Goal: Task Accomplishment & Management: Use online tool/utility

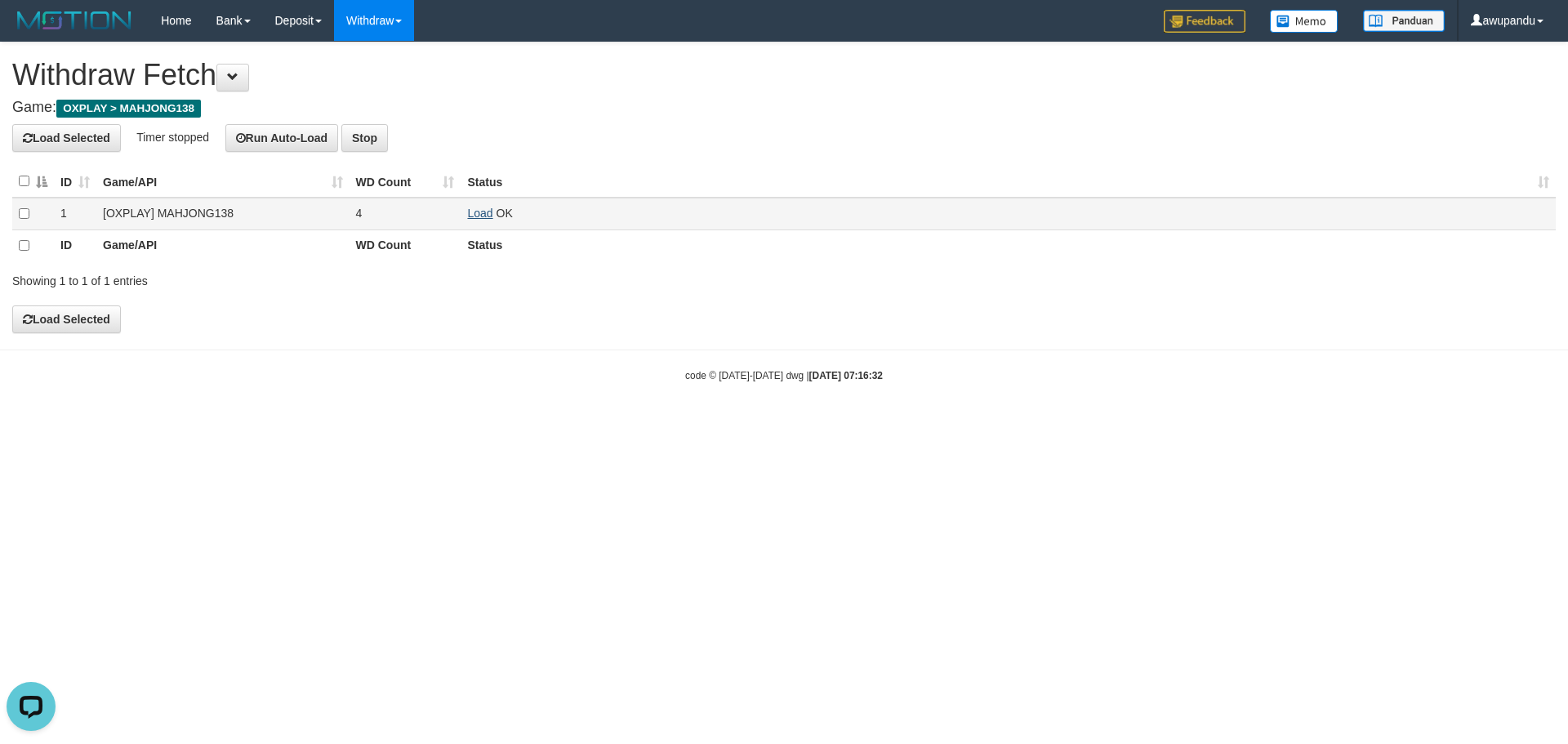
click at [480, 214] on link "Load" at bounding box center [480, 212] width 25 height 13
click at [479, 215] on link "Load" at bounding box center [480, 212] width 25 height 13
click at [486, 219] on link "Load" at bounding box center [480, 212] width 25 height 13
click at [487, 220] on td "Load OK" at bounding box center [1008, 214] width 1095 height 33
click at [487, 214] on link "Load" at bounding box center [480, 212] width 25 height 13
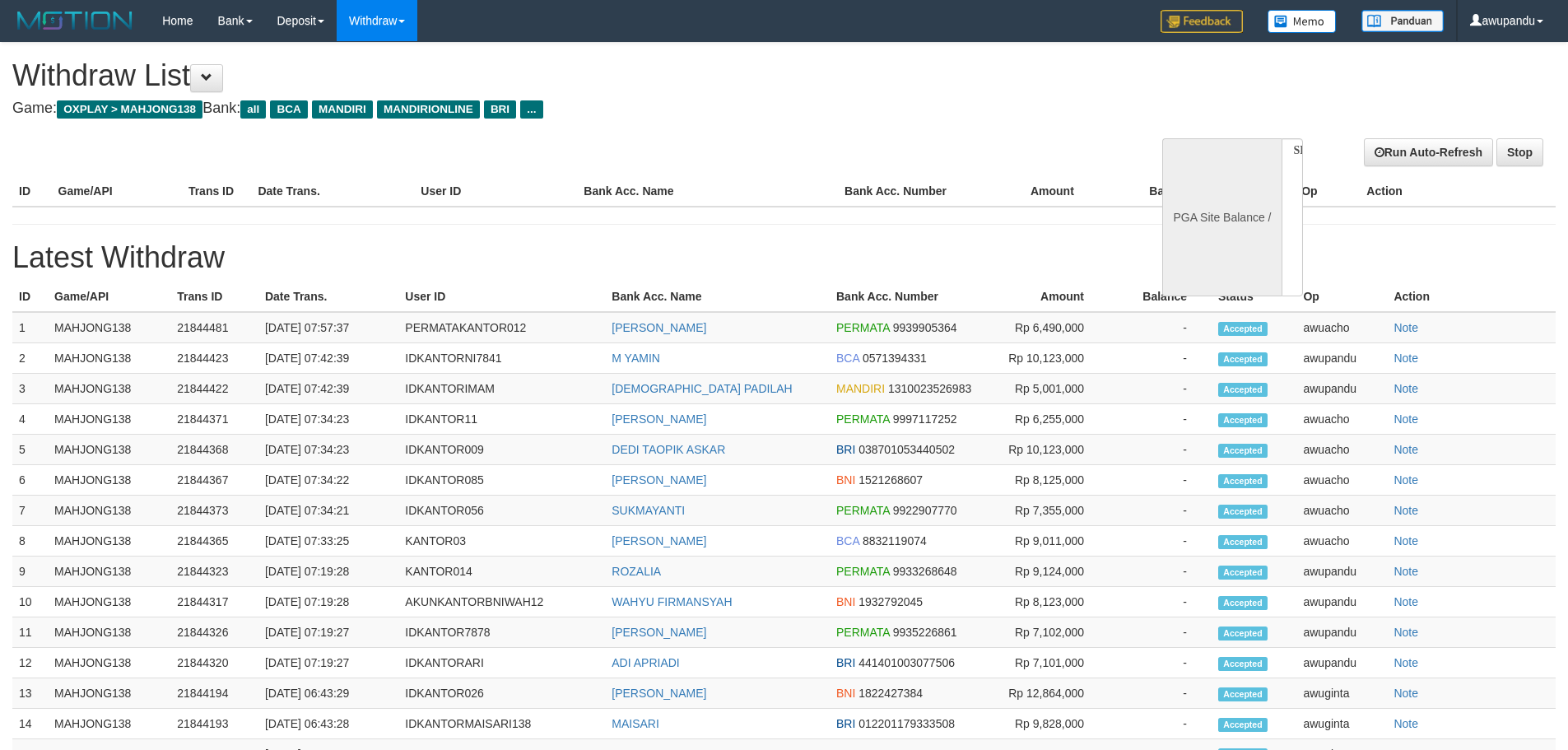
select select
select select "**"
select select
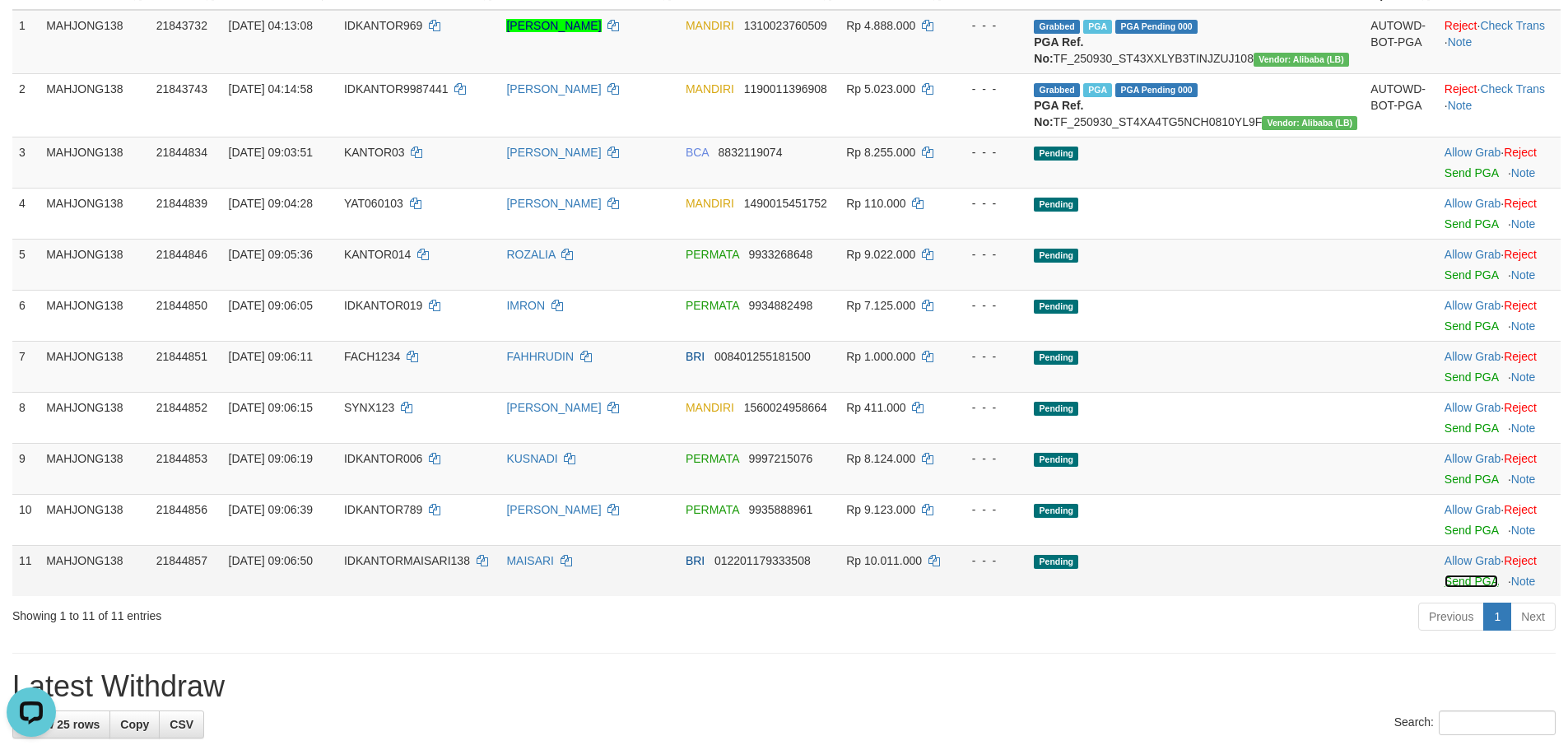
click at [1448, 588] on link "Send PGA" at bounding box center [1472, 580] width 54 height 13
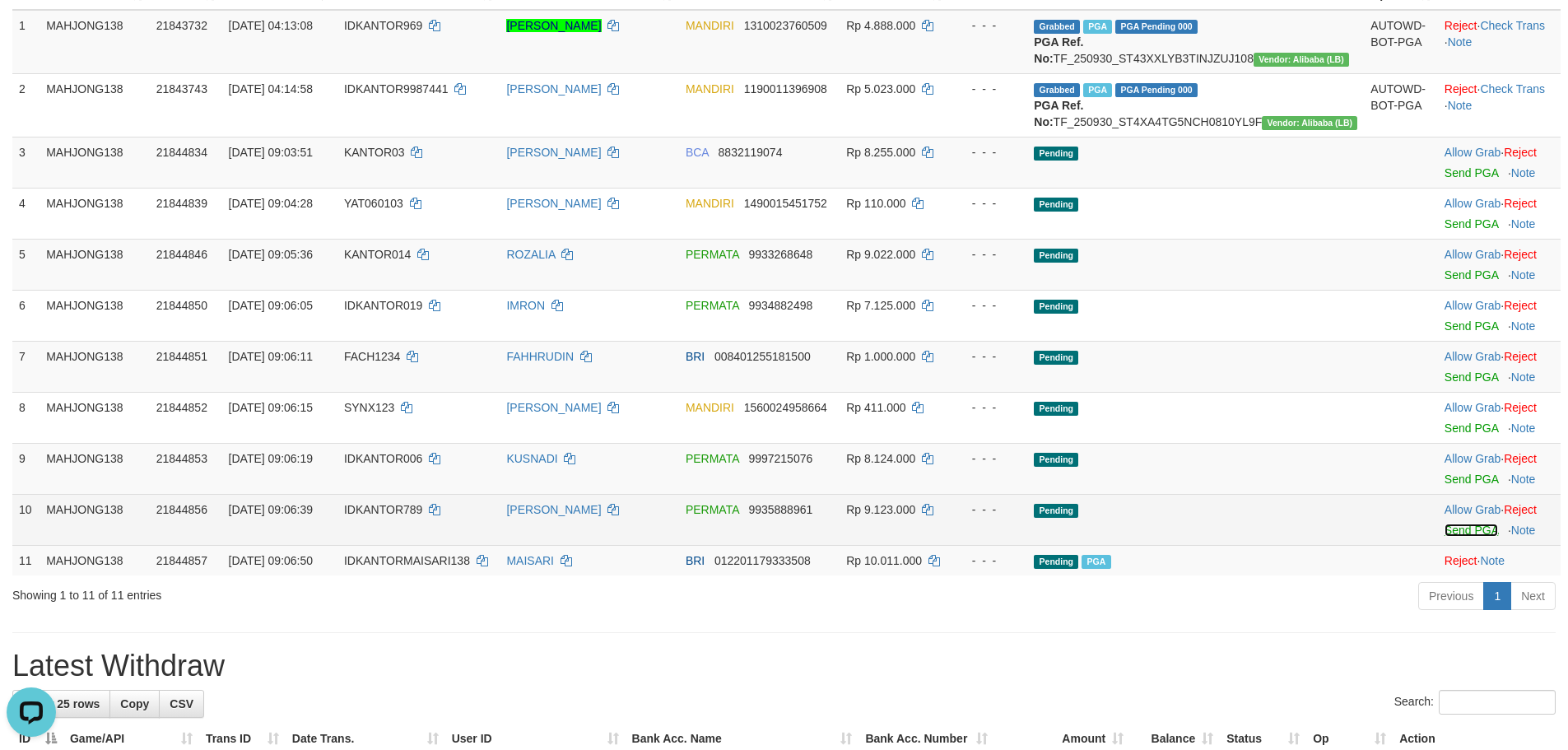
click at [1451, 537] on link "Send PGA" at bounding box center [1472, 529] width 54 height 13
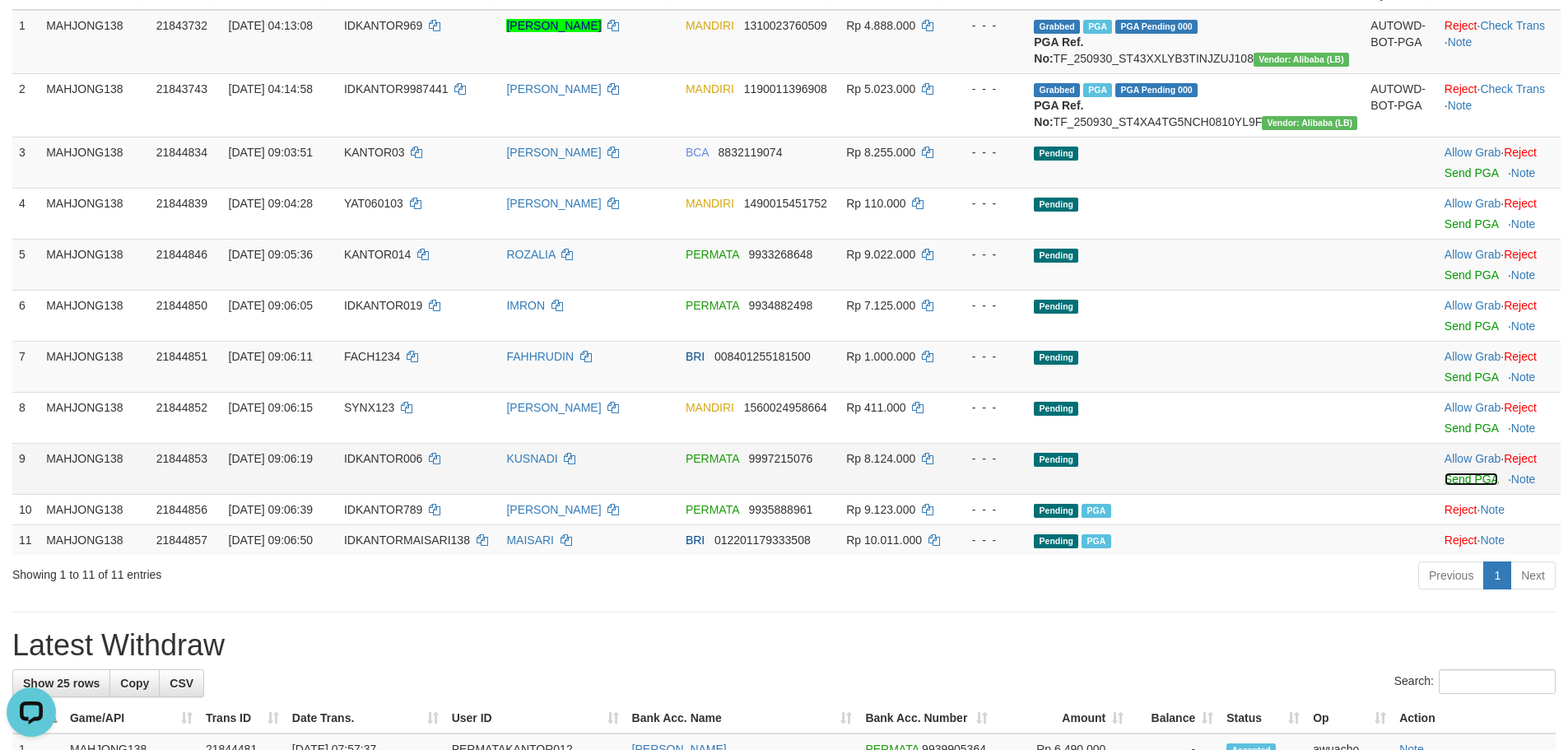
click at [1445, 486] on link "Send PGA" at bounding box center [1472, 478] width 54 height 13
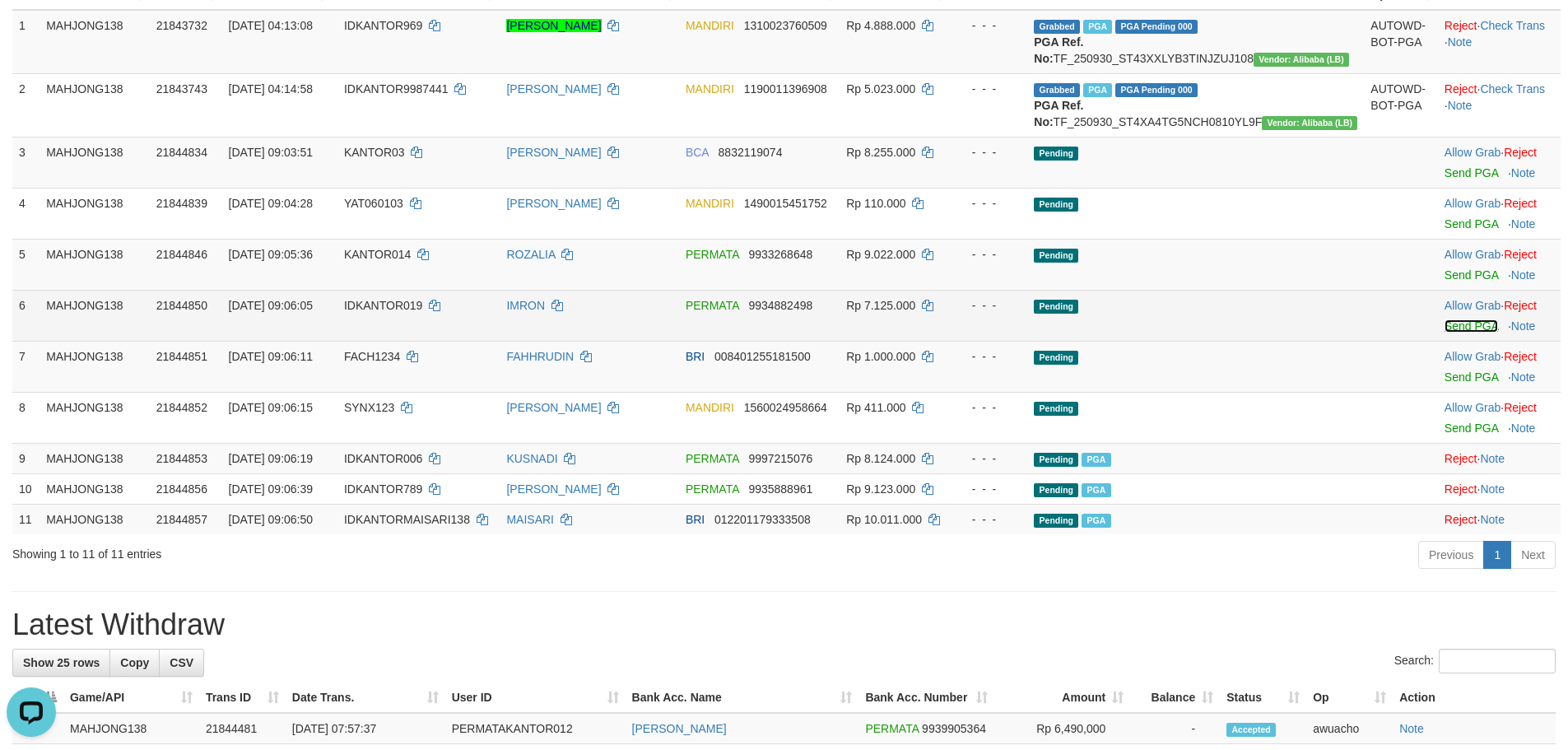
click at [1470, 333] on link "Send PGA" at bounding box center [1472, 325] width 54 height 13
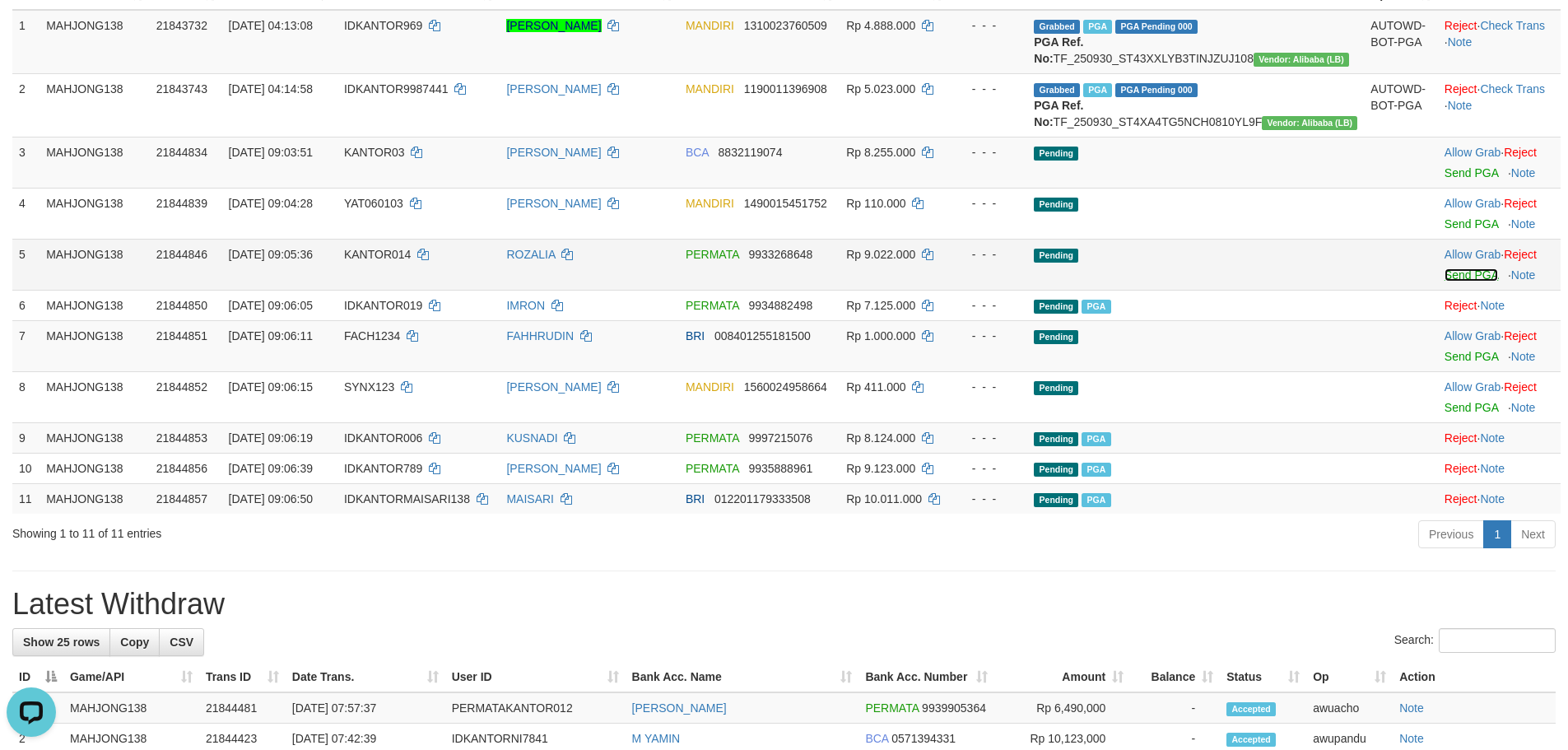
click at [1455, 282] on link "Send PGA" at bounding box center [1472, 274] width 54 height 13
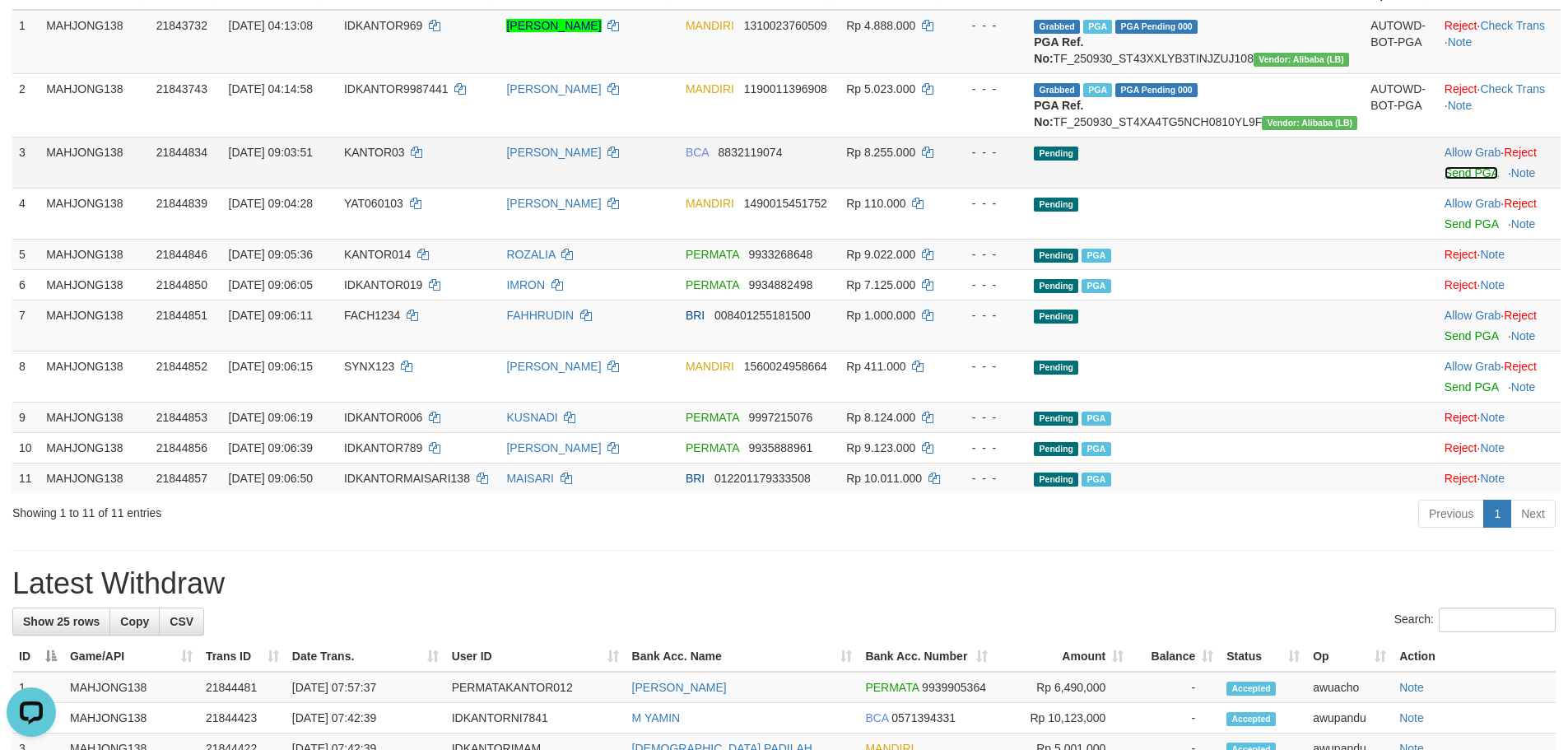
click at [1451, 180] on link "Send PGA" at bounding box center [1472, 172] width 54 height 13
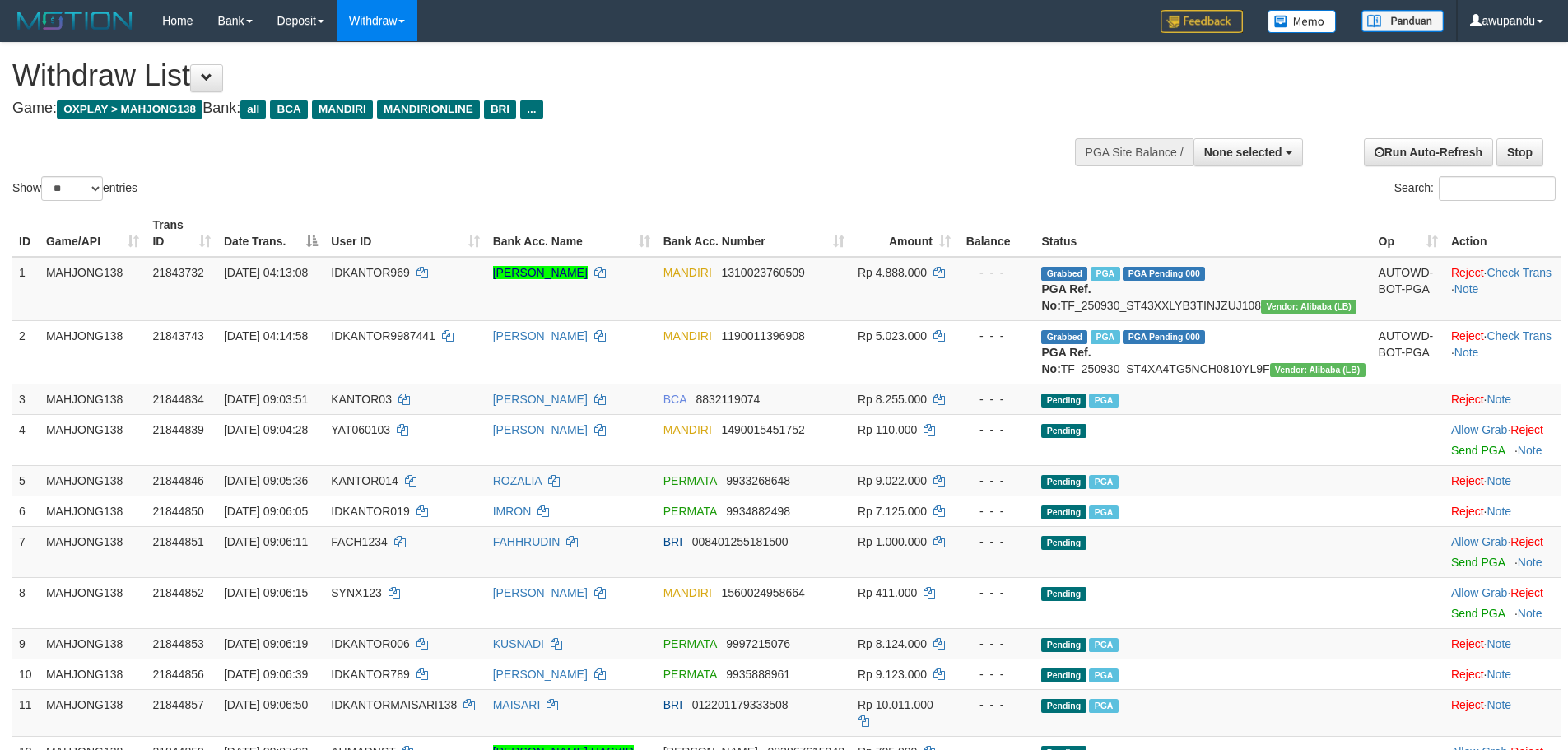
select select
select select "**"
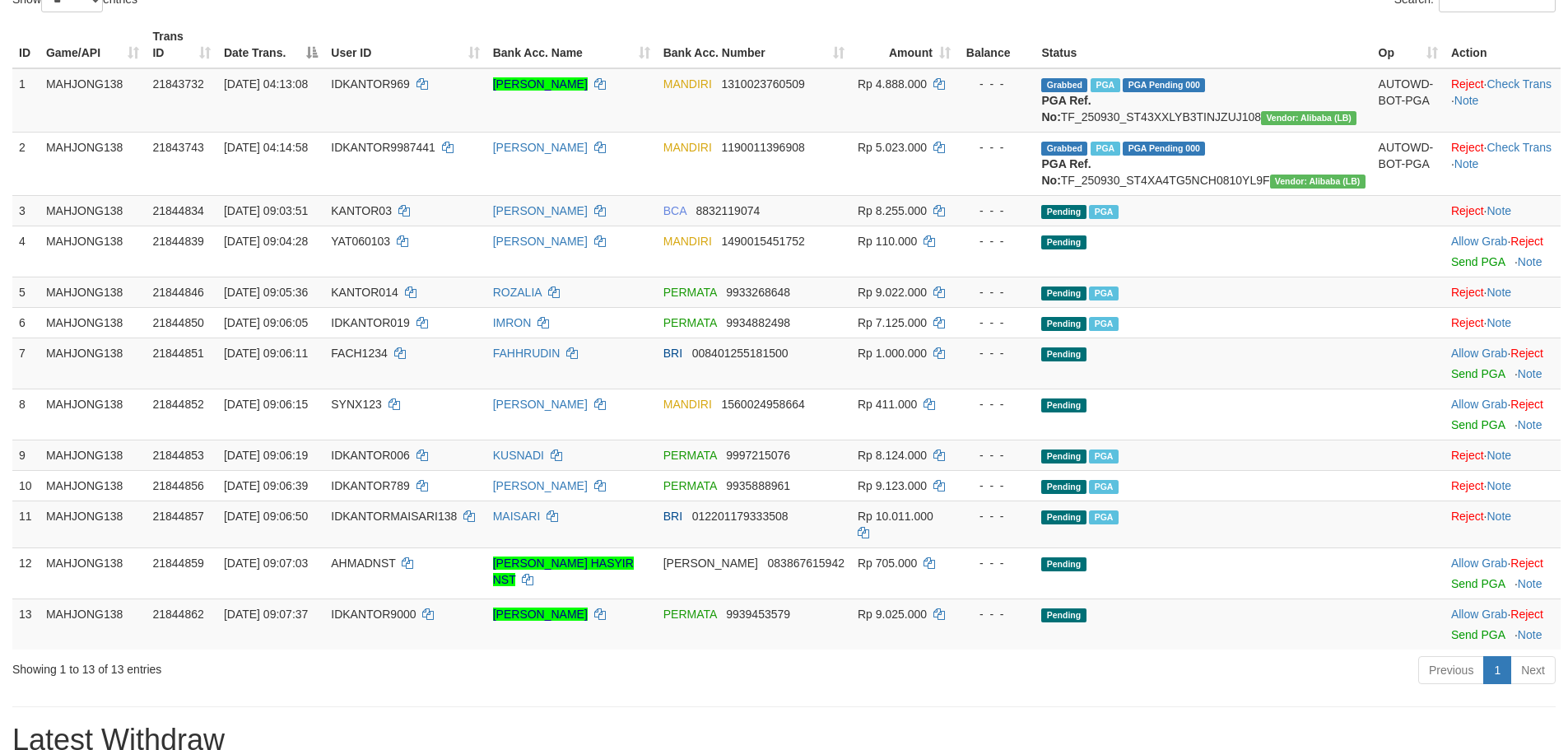
scroll to position [247, 0]
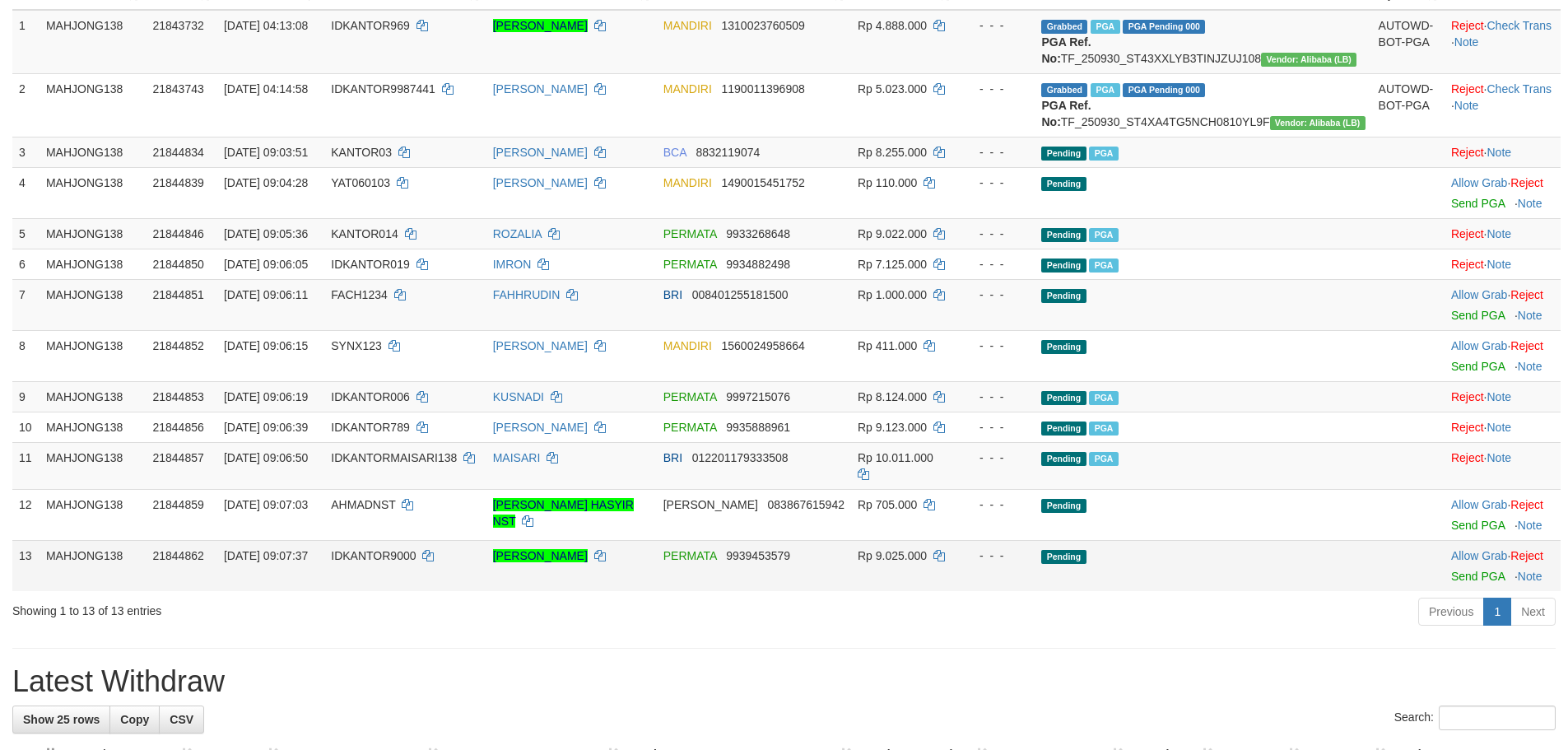
click at [1445, 591] on td "Allow Grab · Reject Send PGA · Note" at bounding box center [1503, 565] width 116 height 51
click at [1451, 583] on link "Send PGA" at bounding box center [1478, 575] width 54 height 13
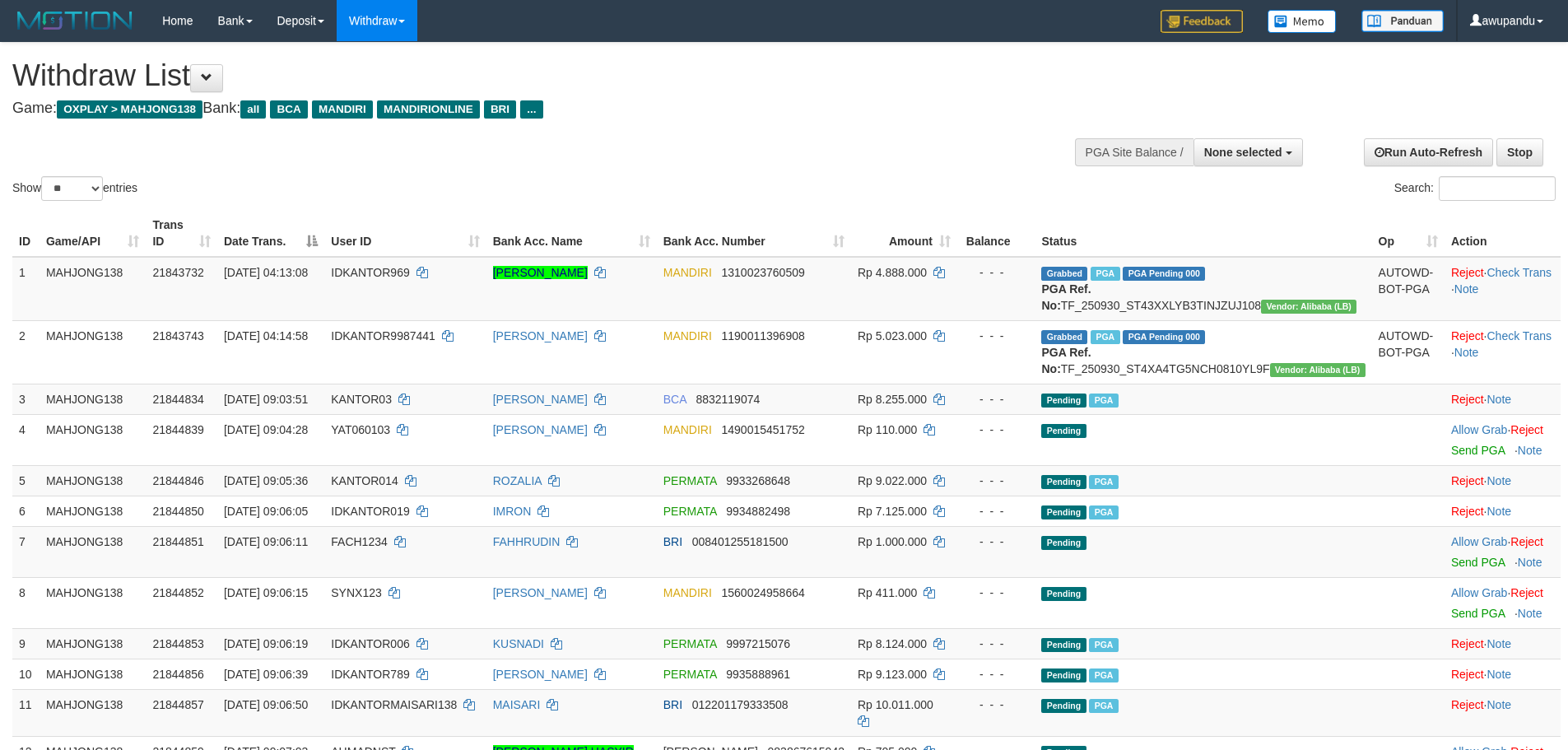
select select
select select "**"
select select
select select "**"
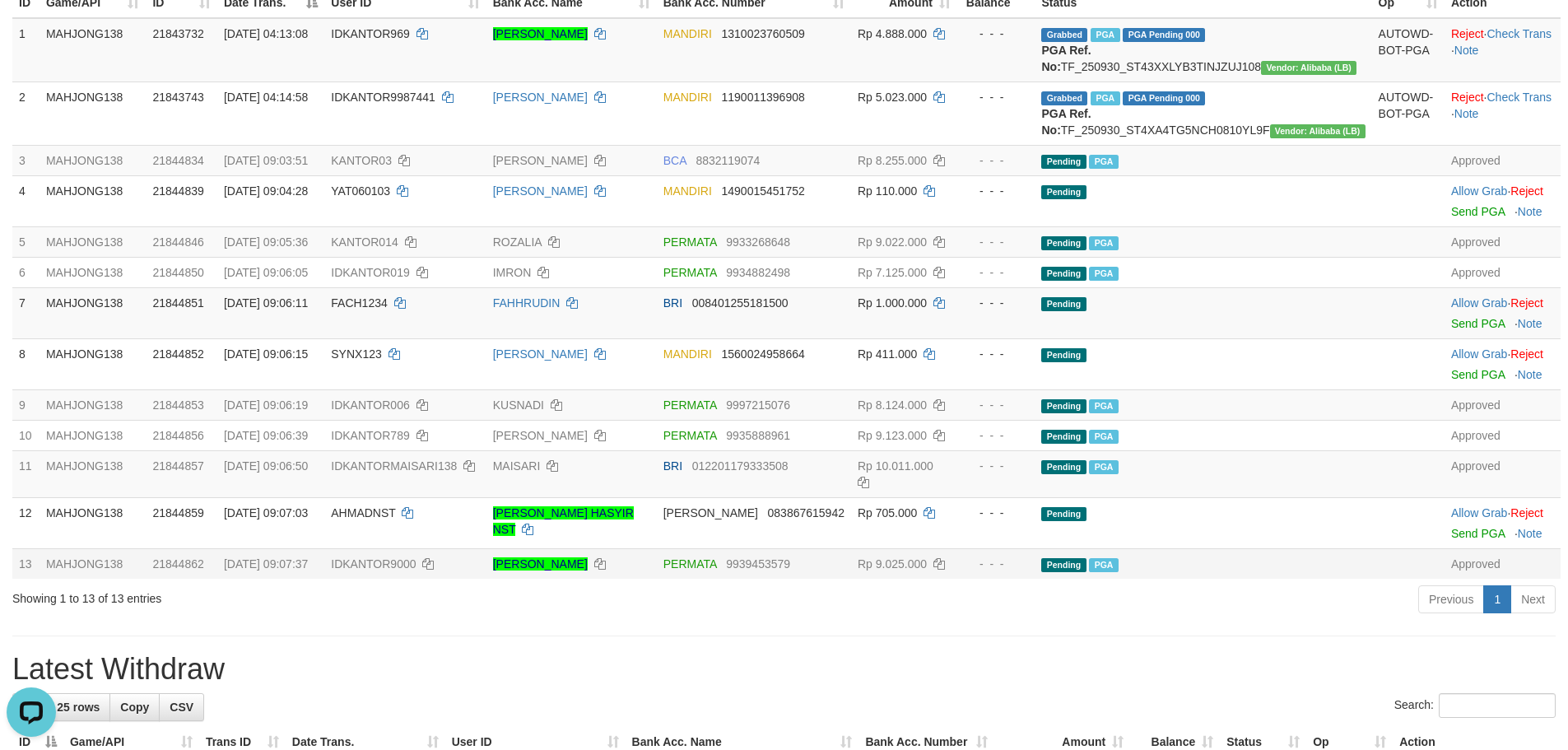
click at [316, 578] on td "30/09/2025 09:07:37" at bounding box center [270, 562] width 107 height 30
copy td "30/09/2025 09:07:37"
click at [271, 472] on span "30/09/2025 09:06:50" at bounding box center [266, 465] width 84 height 13
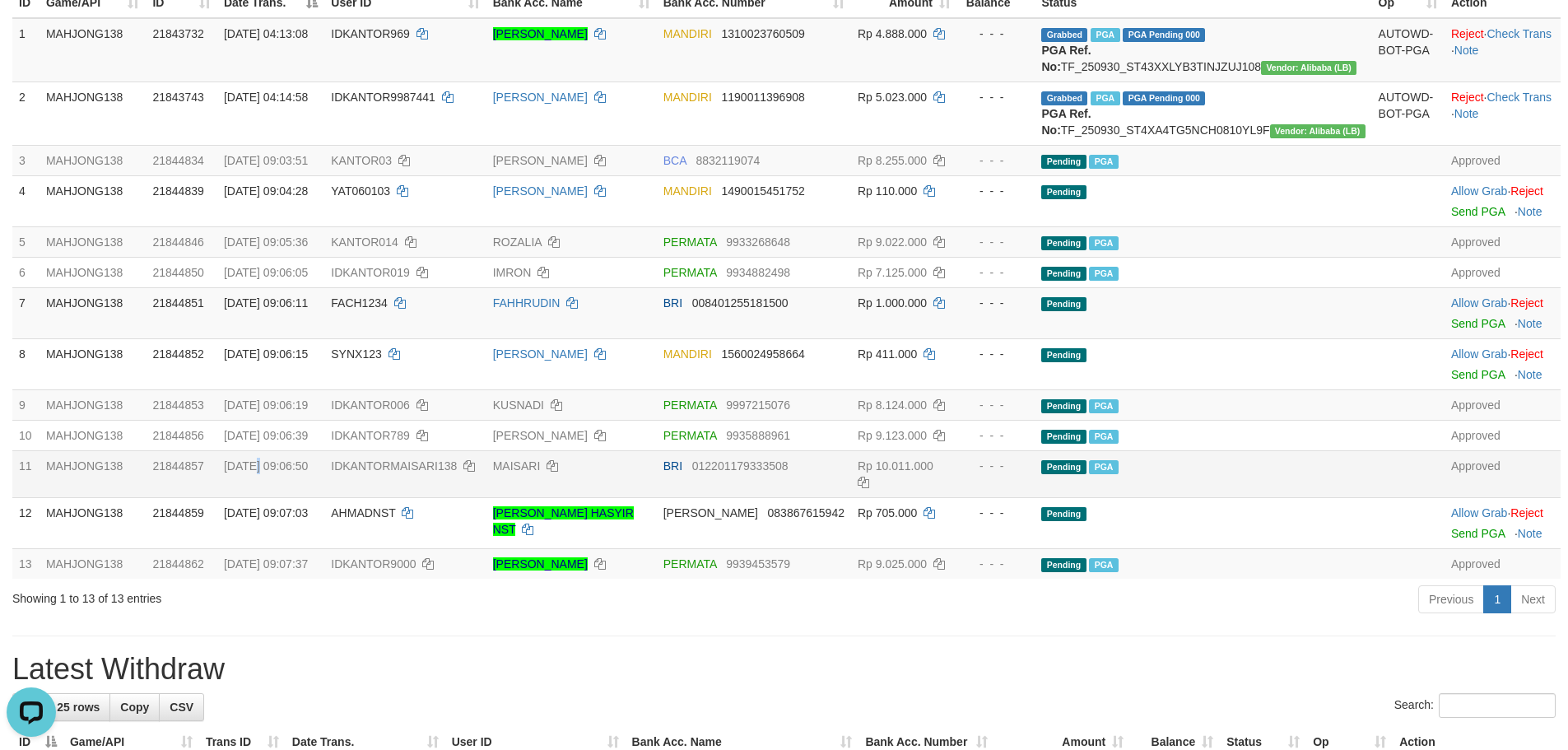
click at [271, 472] on span "30/09/2025 09:06:50" at bounding box center [266, 465] width 84 height 13
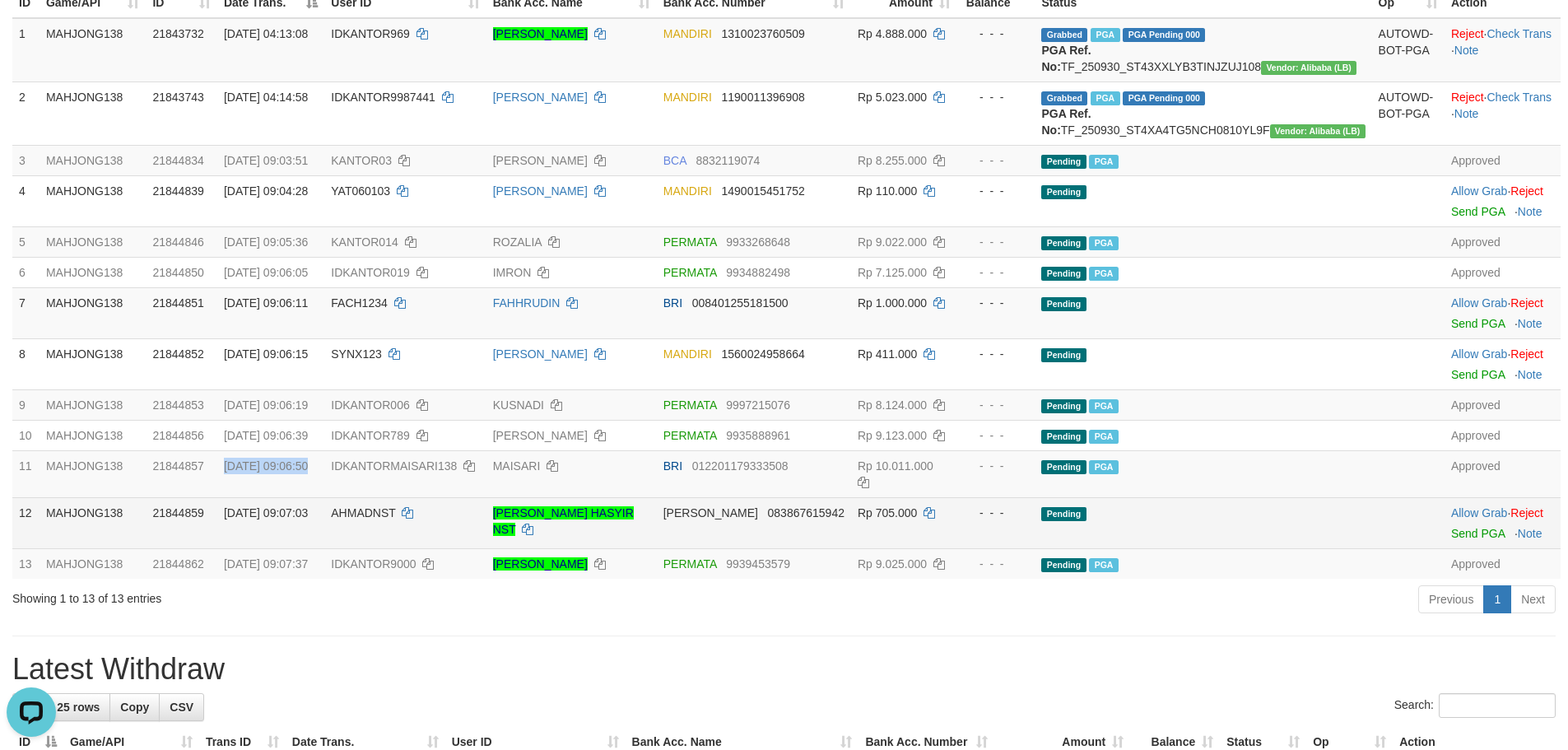
copy td "30/09/2025 09:06:50"
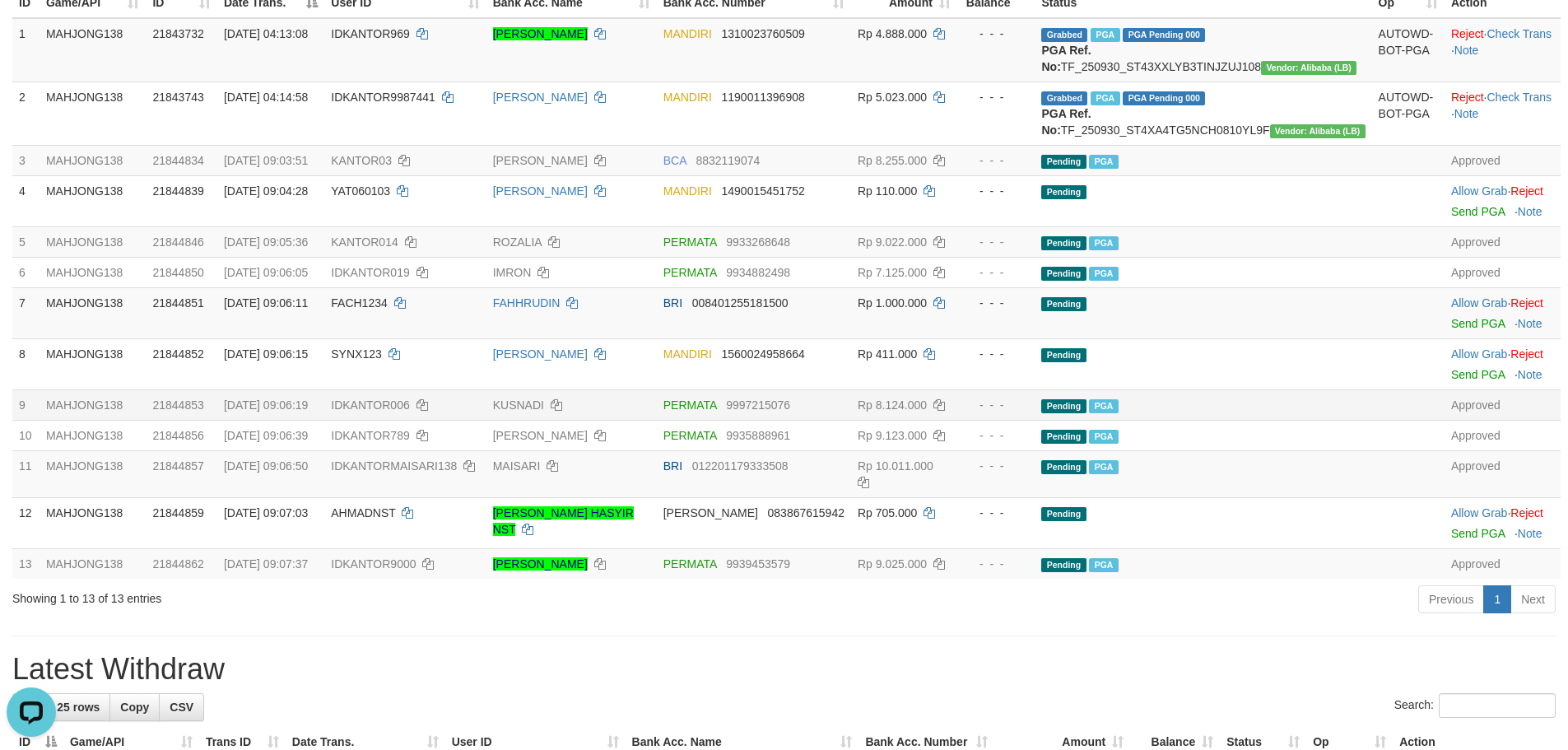
click at [271, 420] on td "30/09/2025 09:06:19" at bounding box center [270, 404] width 107 height 30
copy td "30/09/2025 09:06:19"
click at [310, 578] on td "30/09/2025 09:07:37" at bounding box center [270, 562] width 107 height 30
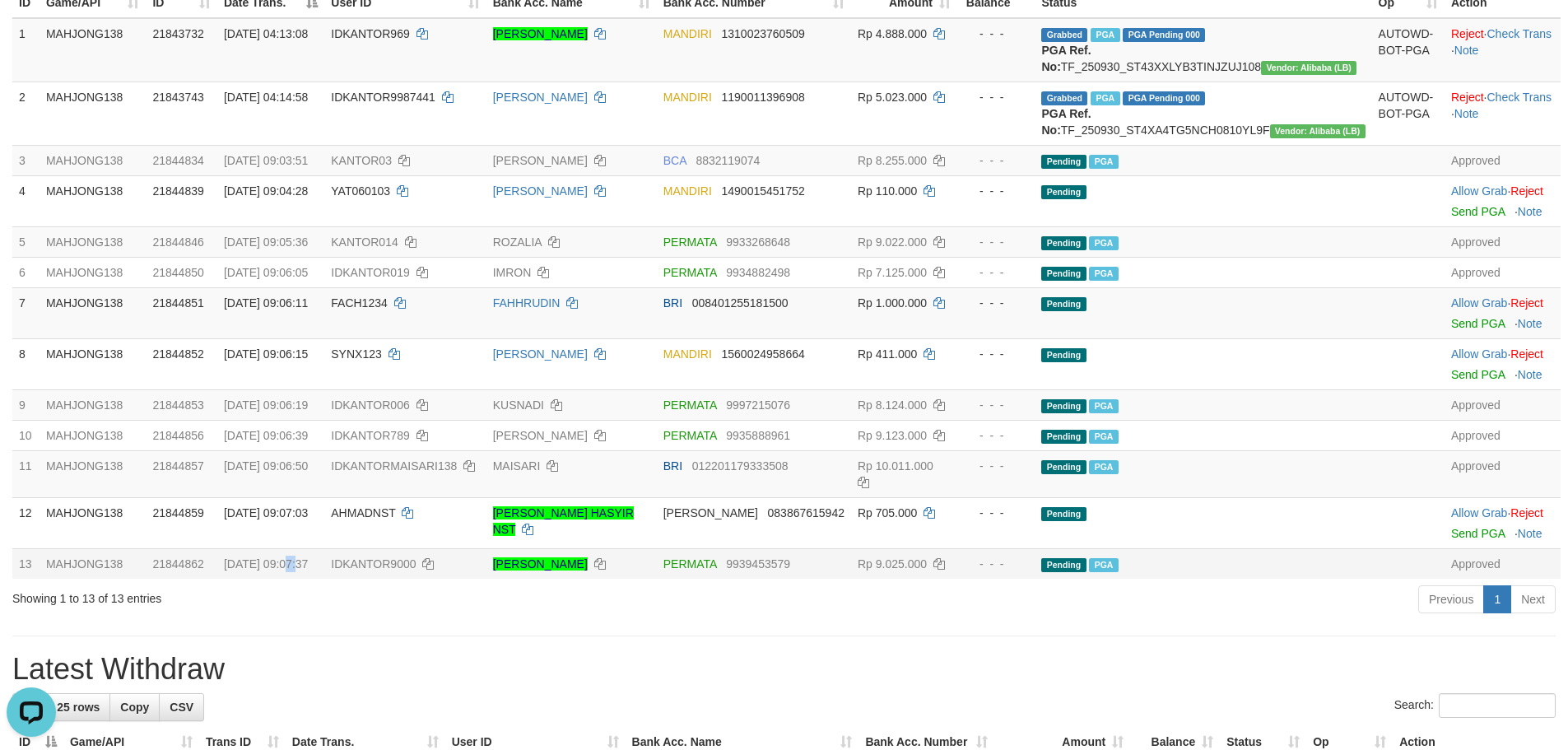
click at [310, 578] on td "30/09/2025 09:07:37" at bounding box center [270, 562] width 107 height 30
copy td "30/09/2025 09:07:37"
click at [313, 257] on td "30/09/2025 09:05:36" at bounding box center [270, 241] width 107 height 30
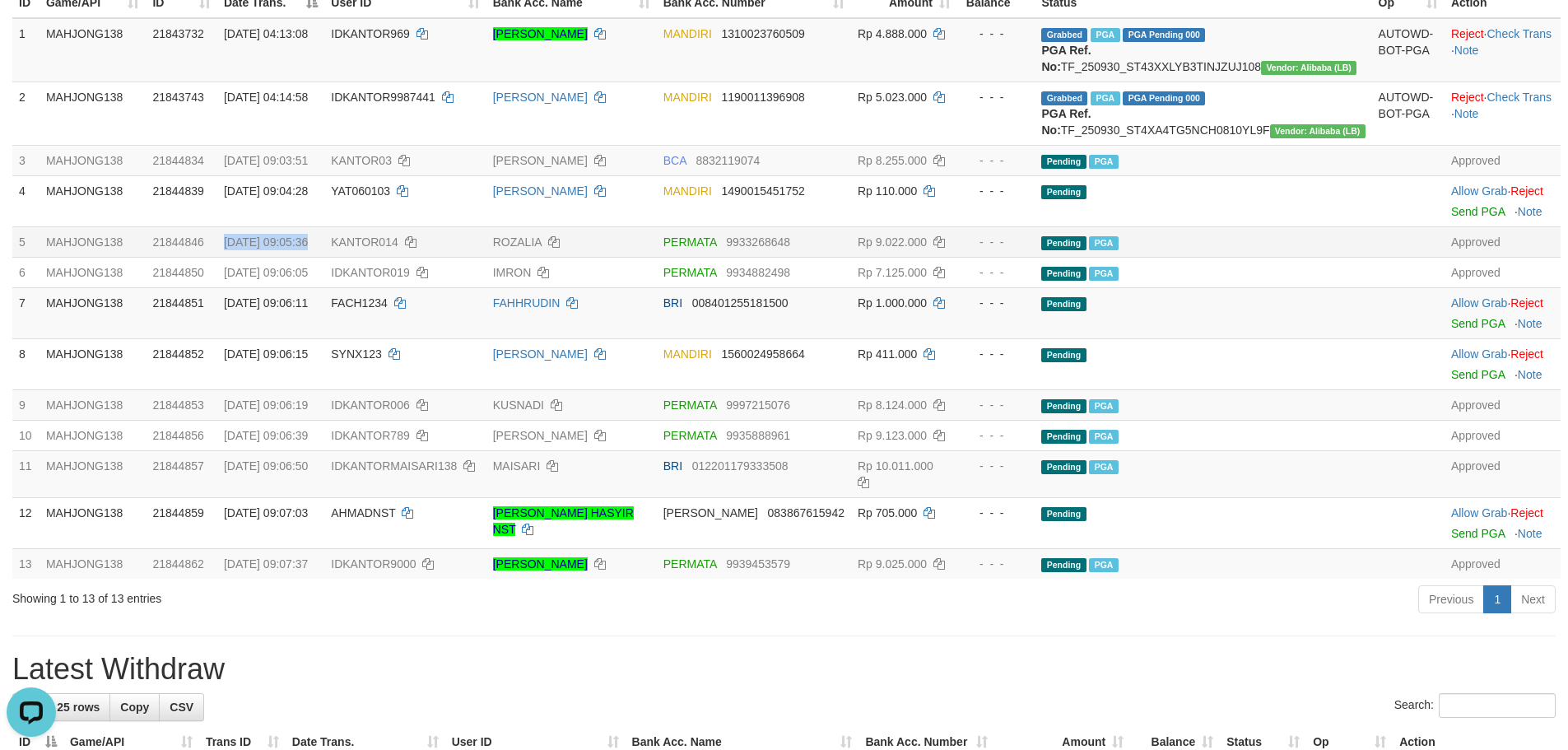
click at [313, 257] on td "30/09/2025 09:05:36" at bounding box center [270, 241] width 107 height 30
copy td "30/09/2025 09:05:36"
click at [409, 279] on span "IDKANTOR019" at bounding box center [370, 272] width 79 height 13
click at [295, 279] on span "30/09/2025 09:06:05" at bounding box center [266, 272] width 84 height 13
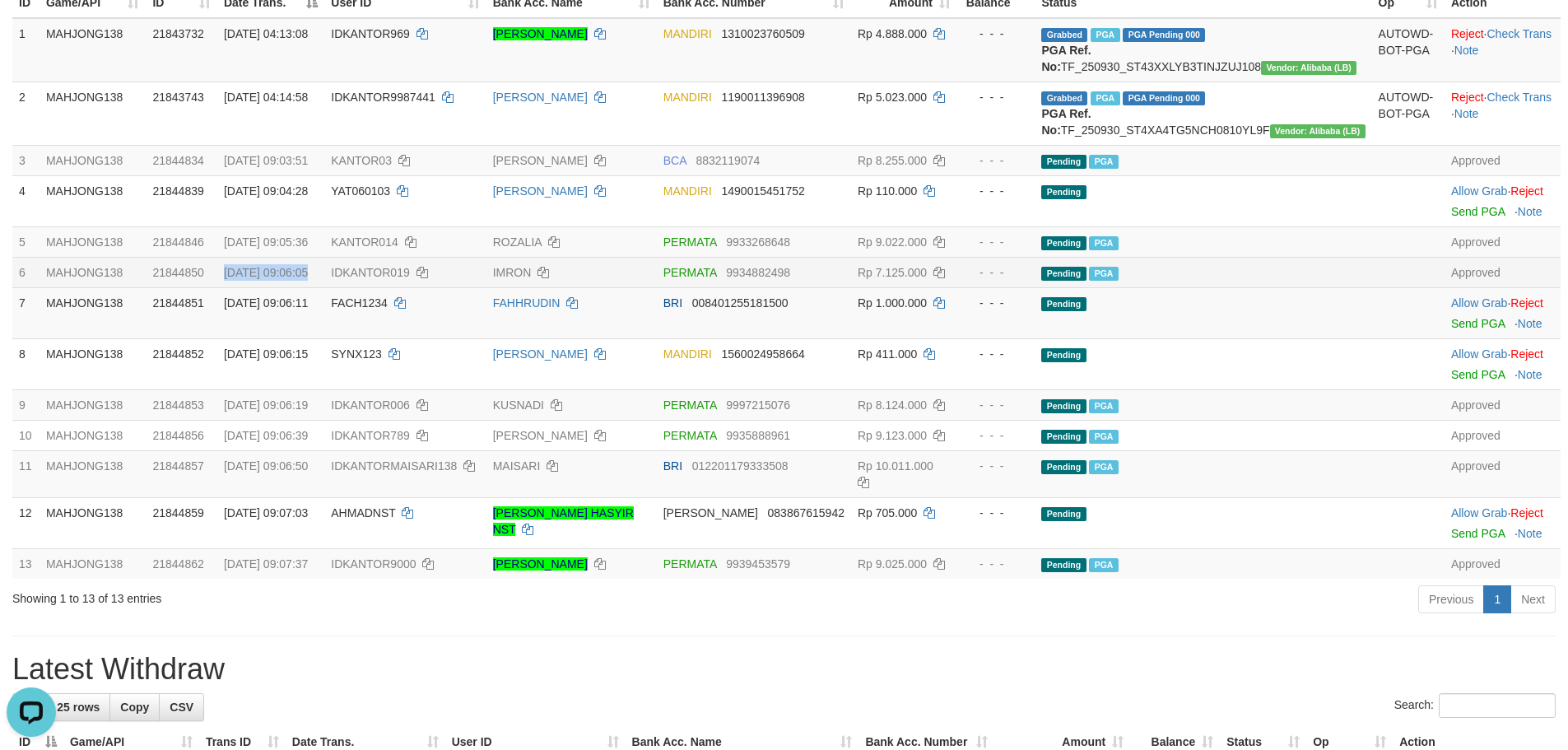
click at [295, 279] on span "30/09/2025 09:06:05" at bounding box center [266, 272] width 84 height 13
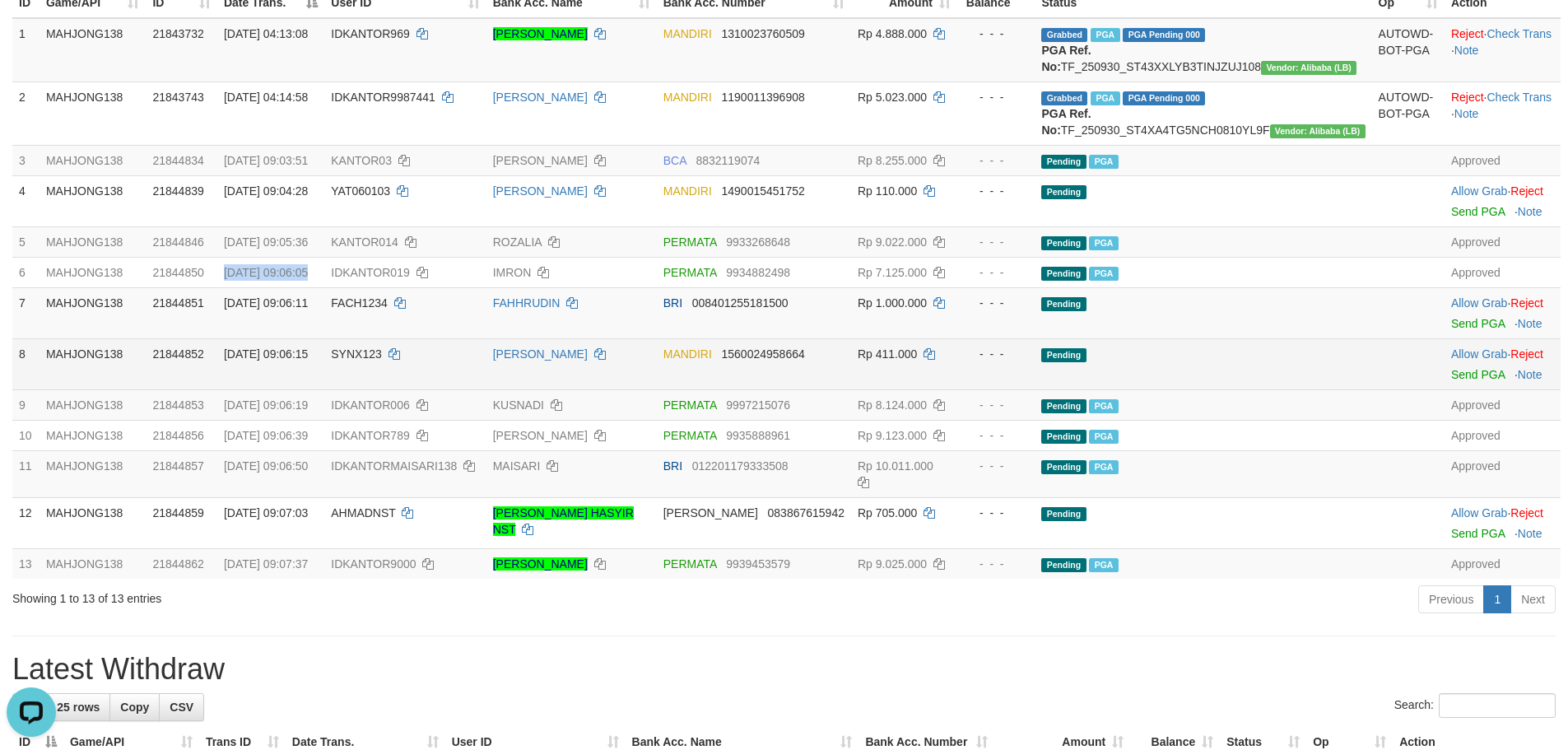
copy td "30/09/2025 09:06:05"
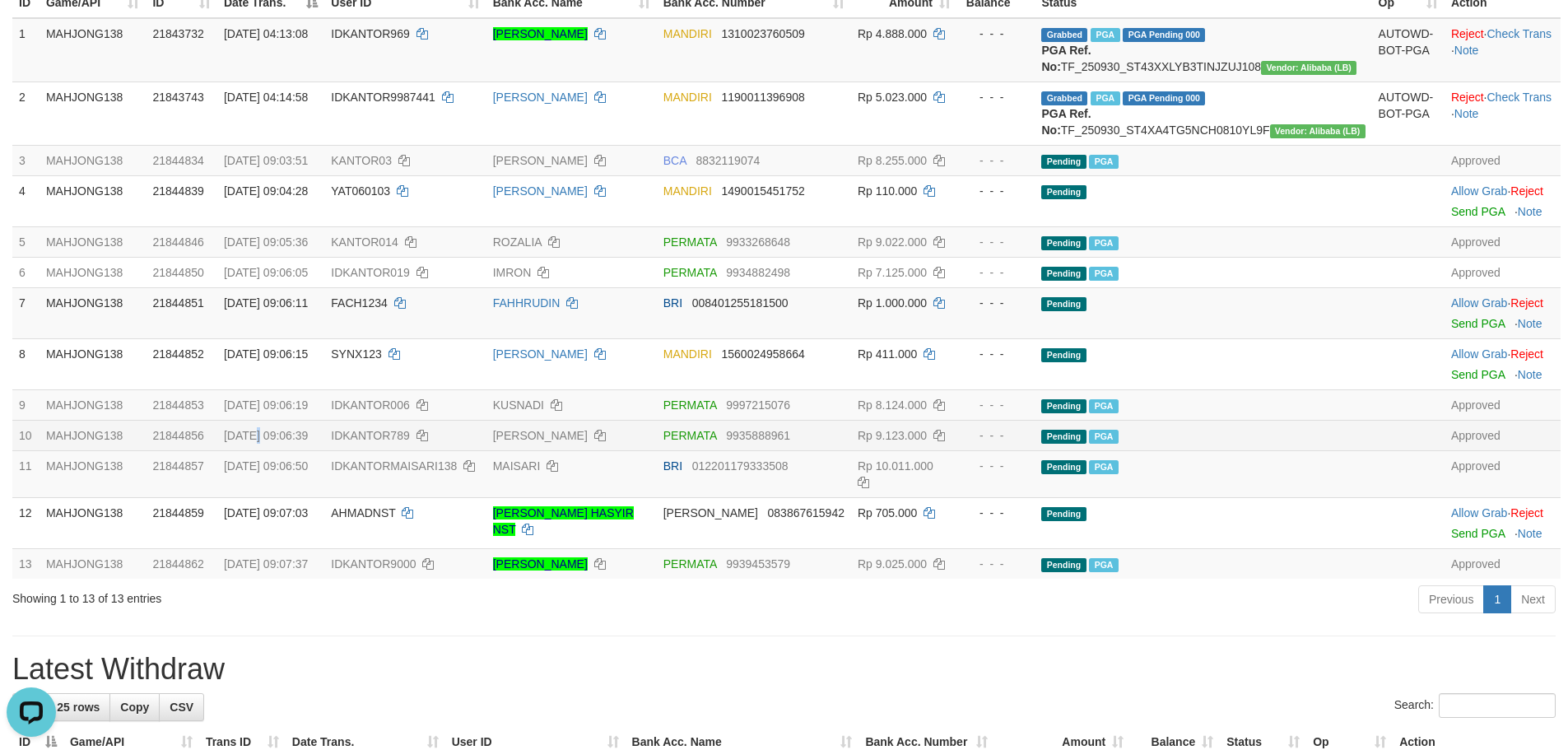
click at [273, 451] on td "30/09/2025 09:06:39" at bounding box center [270, 435] width 107 height 30
copy td "30/09/2025 09:06:39"
click at [280, 167] on span "30/09/2025 09:03:51" at bounding box center [266, 160] width 84 height 13
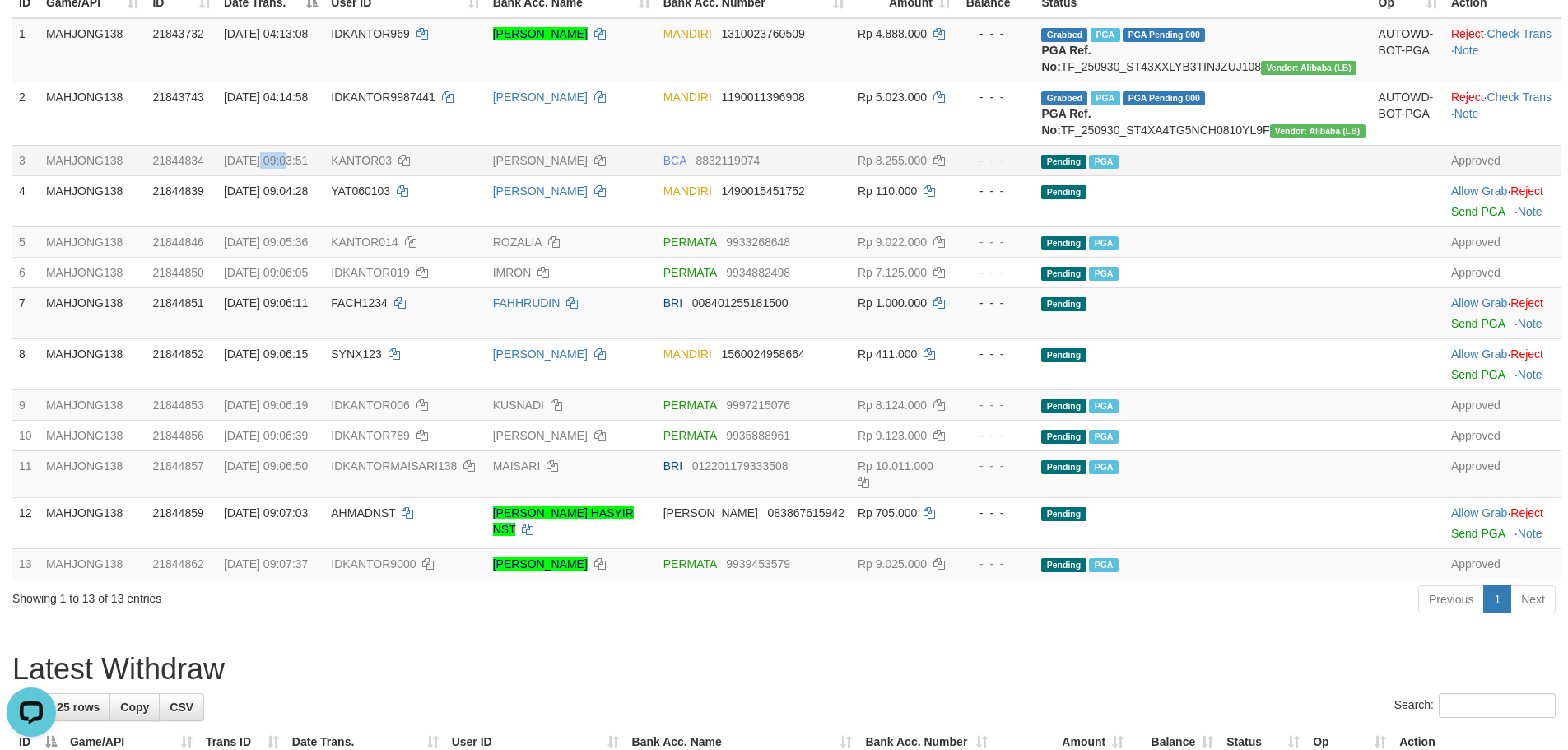
click at [280, 167] on span "30/09/2025 09:03:51" at bounding box center [266, 160] width 84 height 13
copy td "30/09/2025 09:03:51"
click at [449, 578] on td "IDKANTOR9000" at bounding box center [405, 562] width 161 height 30
drag, startPoint x: 449, startPoint y: 587, endPoint x: 441, endPoint y: 588, distance: 8.1
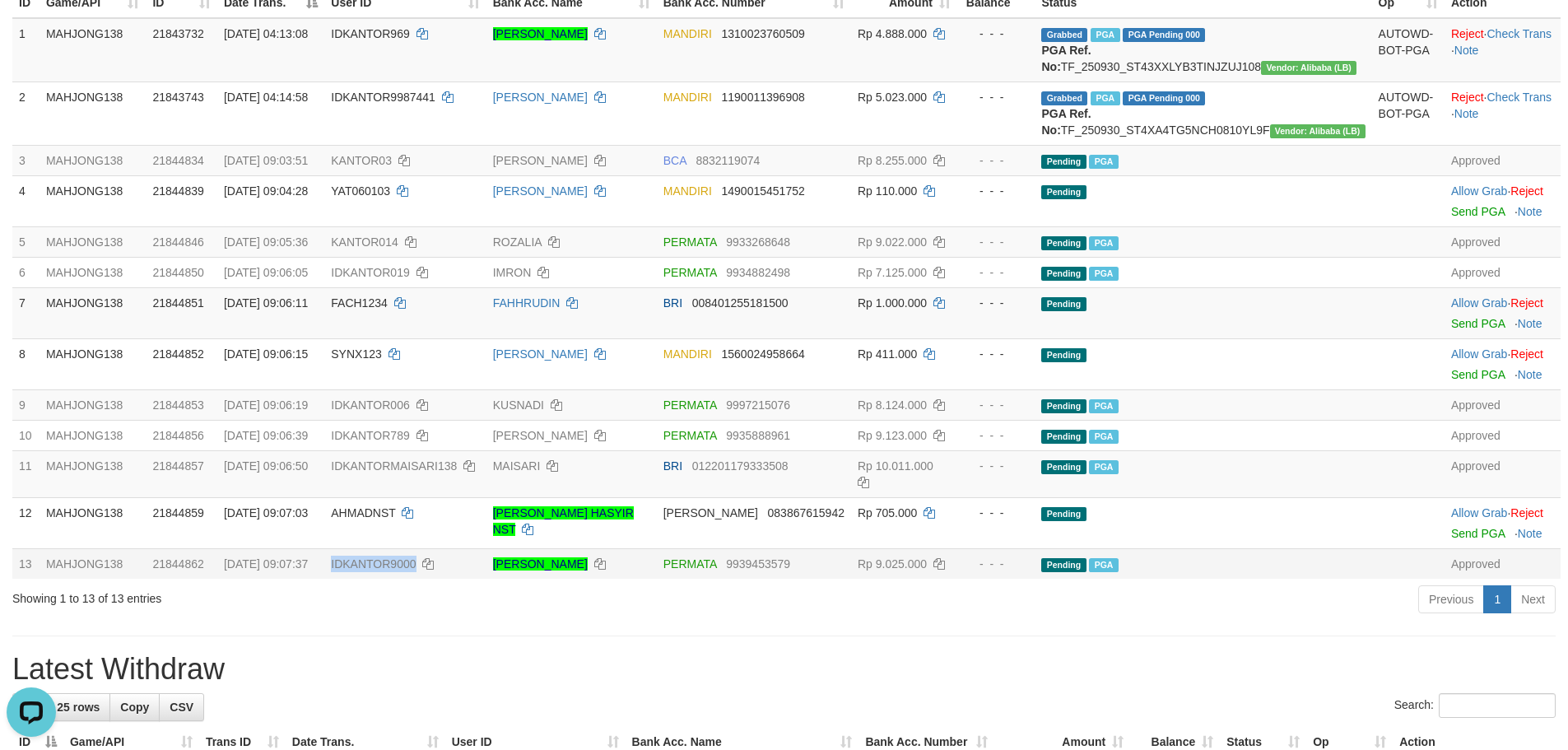
click at [441, 578] on td "IDKANTOR9000" at bounding box center [405, 562] width 161 height 30
copy span "IDKANTOR9000"
click at [398, 248] on span "KANTOR014" at bounding box center [364, 241] width 67 height 13
drag, startPoint x: 417, startPoint y: 277, endPoint x: 408, endPoint y: 283, distance: 10.8
click at [408, 257] on td "KANTOR014" at bounding box center [405, 241] width 161 height 30
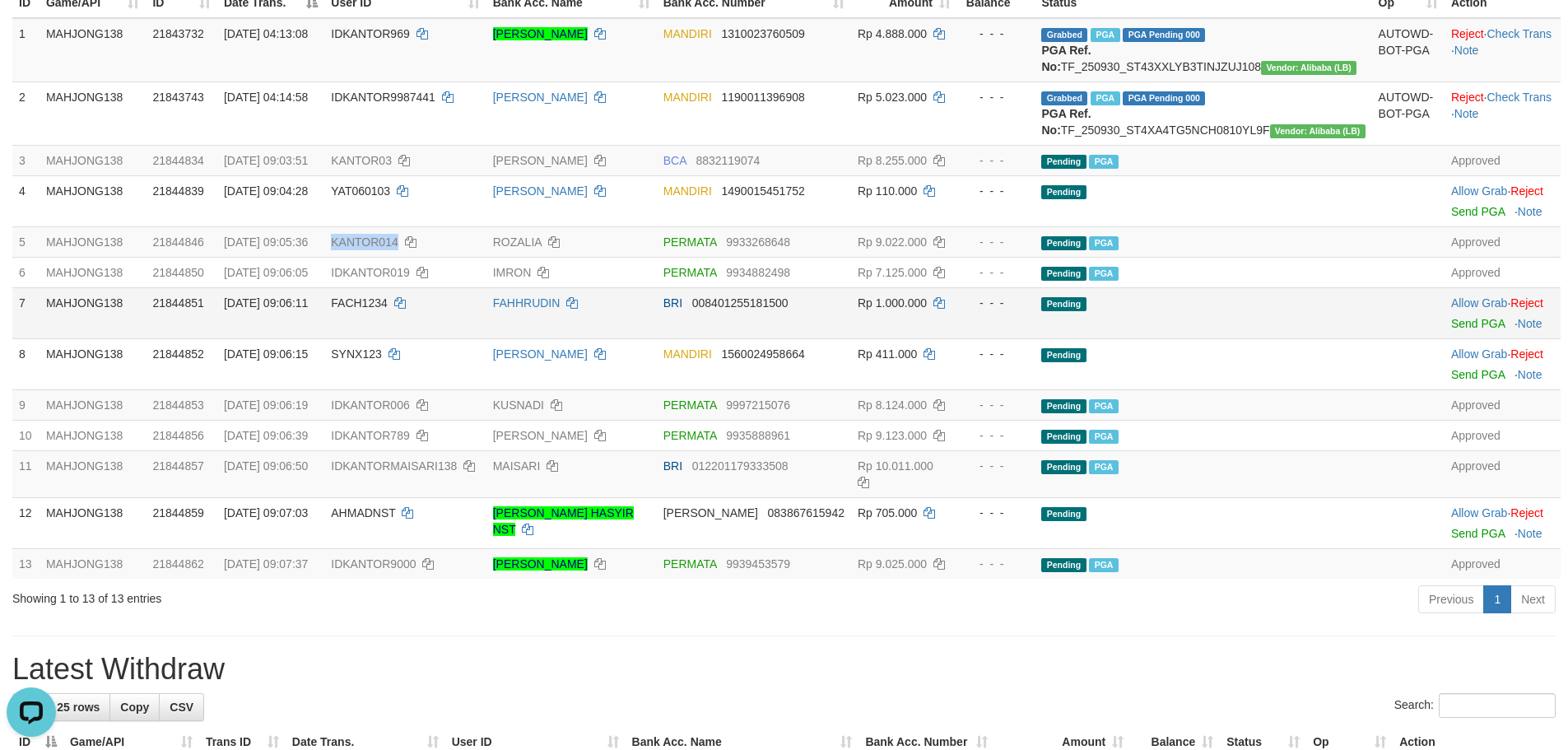
copy span "KANTOR014"
click at [425, 288] on td "IDKANTOR019" at bounding box center [405, 272] width 161 height 30
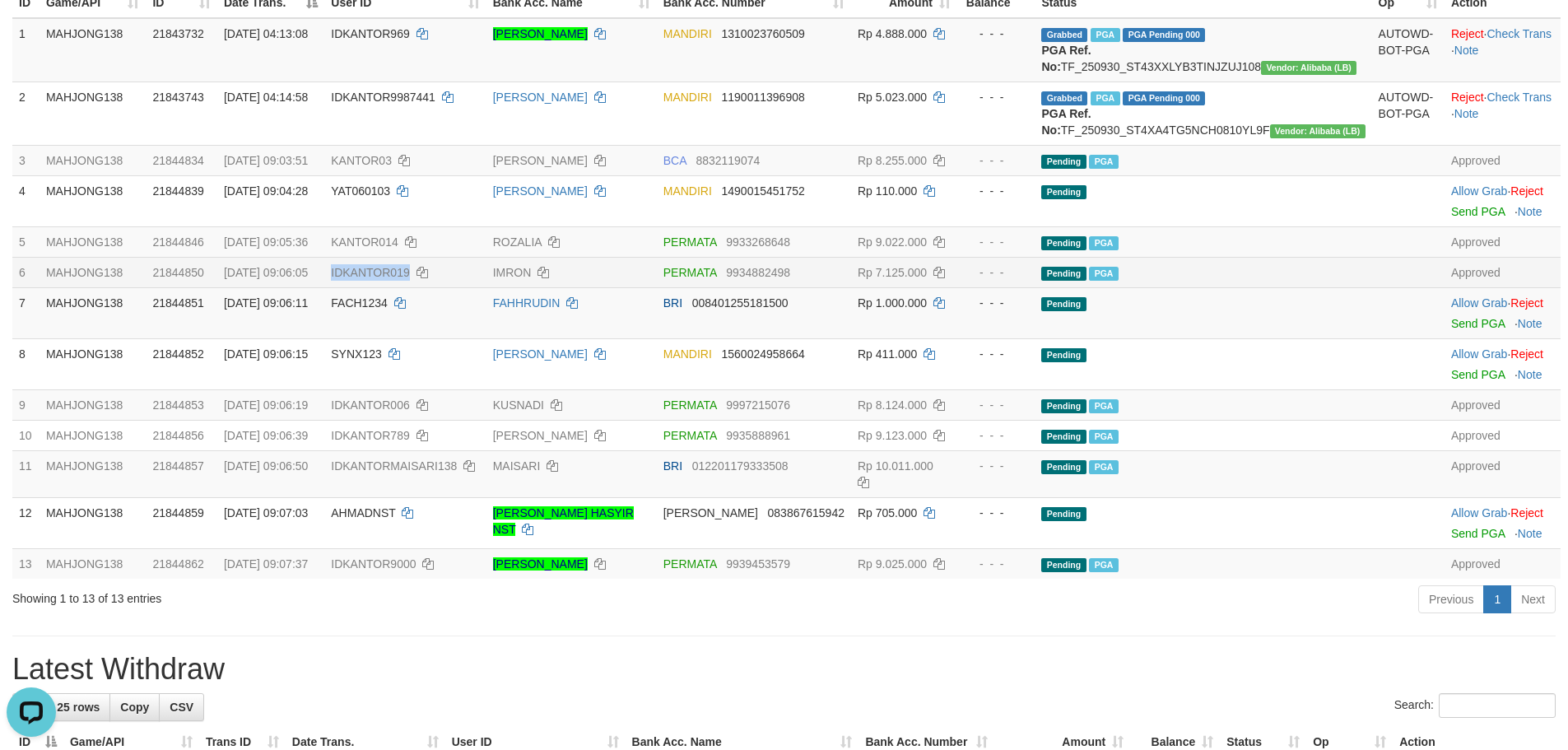
drag, startPoint x: 425, startPoint y: 312, endPoint x: 415, endPoint y: 310, distance: 10.2
click at [416, 288] on td "IDKANTOR019" at bounding box center [405, 272] width 161 height 30
click at [422, 420] on td "IDKANTOR006" at bounding box center [405, 404] width 161 height 30
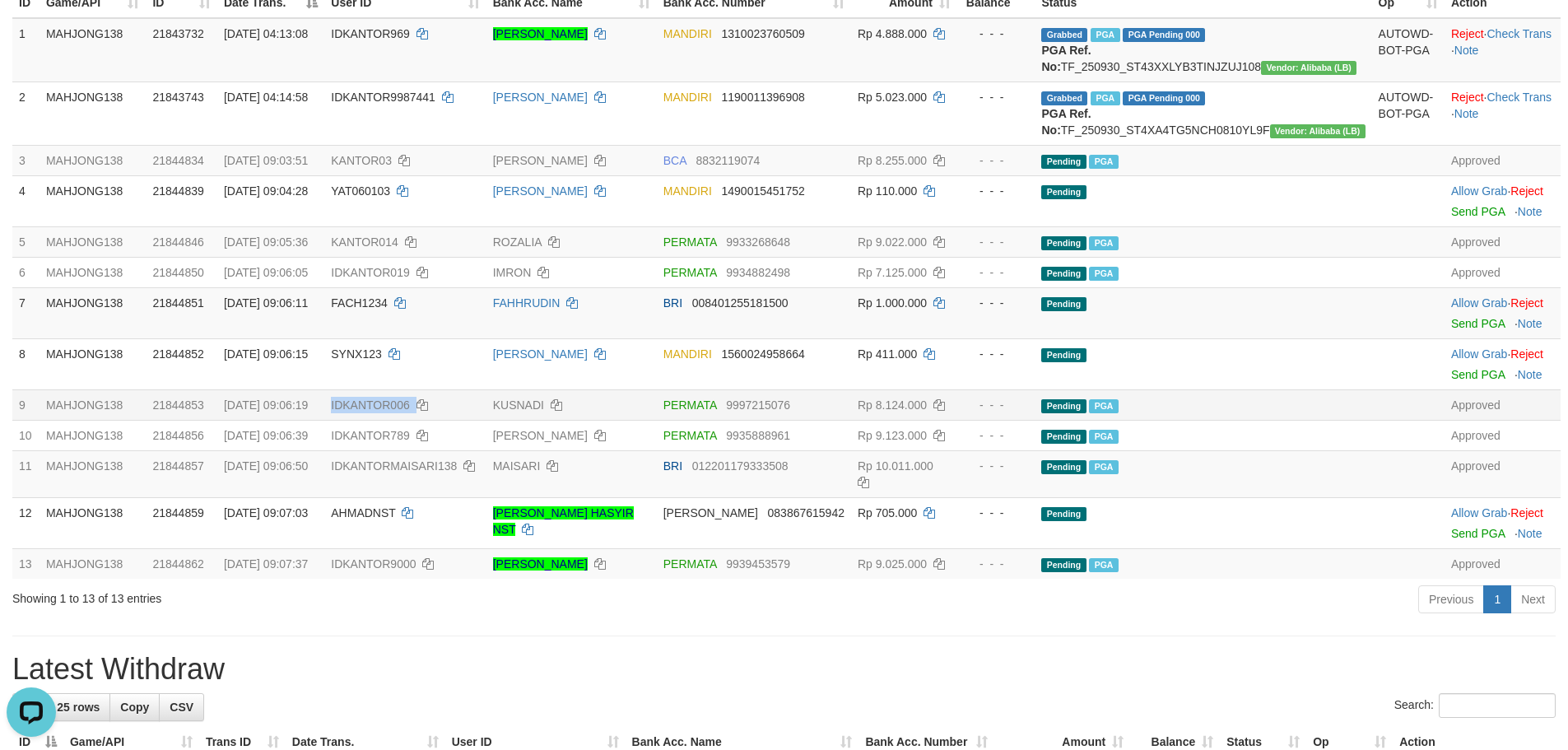
click at [414, 420] on td "IDKANTOR006" at bounding box center [405, 404] width 161 height 30
click at [424, 451] on td "IDKANTOR789" at bounding box center [405, 435] width 161 height 30
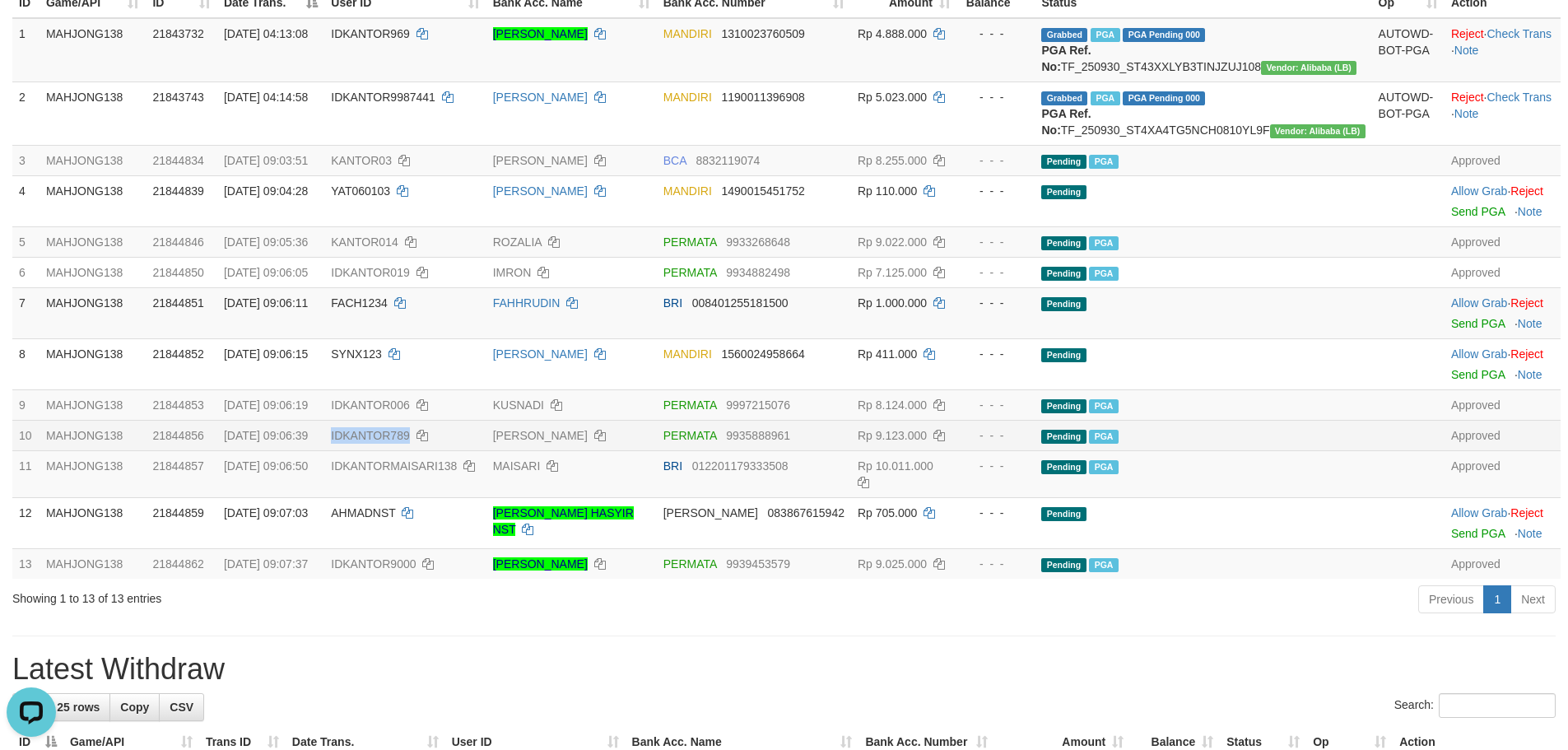
drag, startPoint x: 424, startPoint y: 477, endPoint x: 409, endPoint y: 478, distance: 15.0
click at [409, 451] on td "IDKANTOR789" at bounding box center [405, 435] width 161 height 30
click at [441, 472] on span "IDKANTORMAISARI138" at bounding box center [394, 465] width 126 height 13
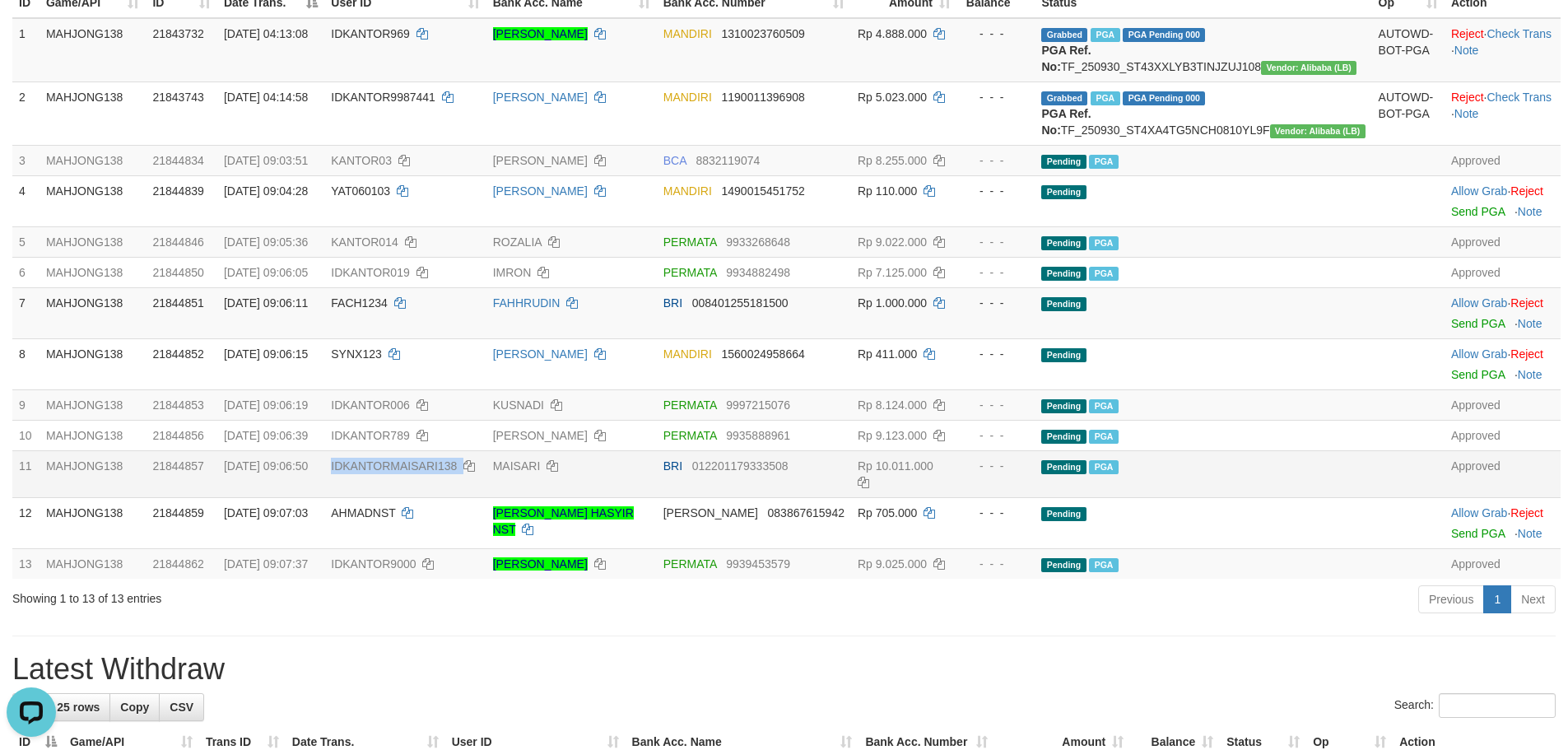
click at [436, 472] on span "IDKANTORMAISARI138" at bounding box center [394, 465] width 126 height 13
click at [392, 167] on span "KANTOR03" at bounding box center [361, 160] width 61 height 13
drag, startPoint x: 419, startPoint y: 198, endPoint x: 405, endPoint y: 202, distance: 14.6
click at [405, 176] on td "KANTOR03" at bounding box center [405, 160] width 161 height 30
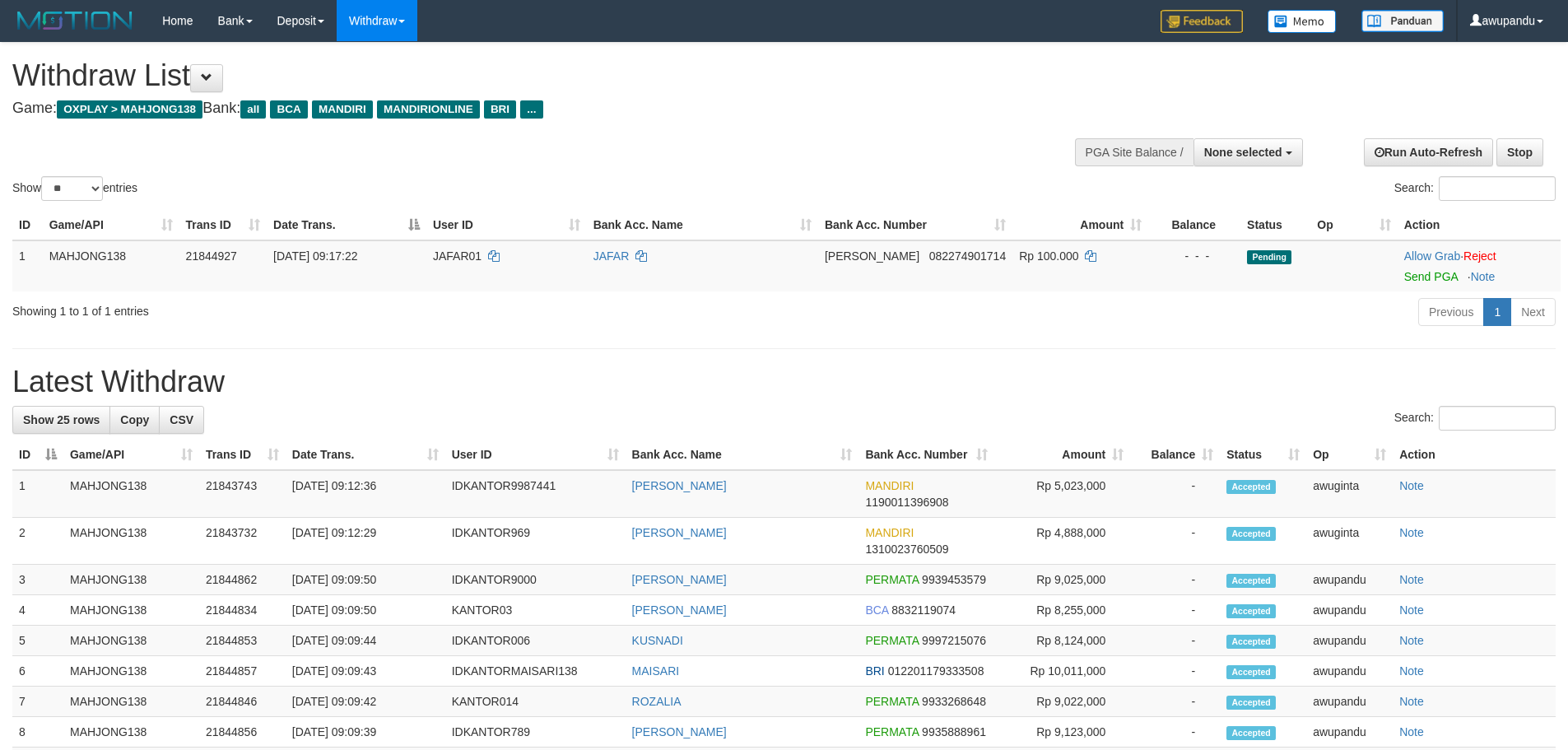
select select
select select "**"
click at [475, 312] on div "Showing 1 to 1 of 1 entries" at bounding box center [327, 307] width 629 height 23
click at [890, 359] on div "**********" at bounding box center [784, 709] width 1568 height 1332
